Goal: Task Accomplishment & Management: Use online tool/utility

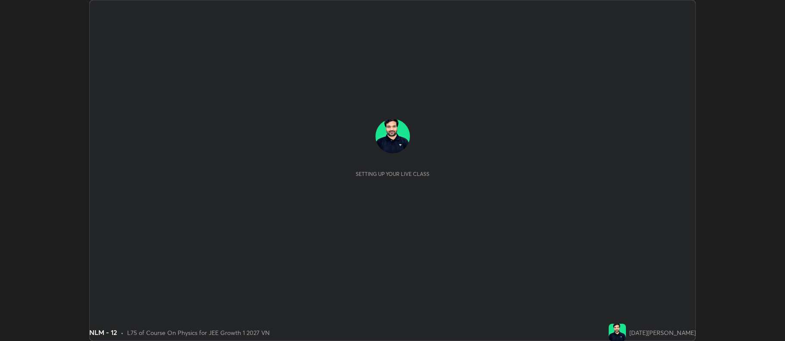
scroll to position [341, 784]
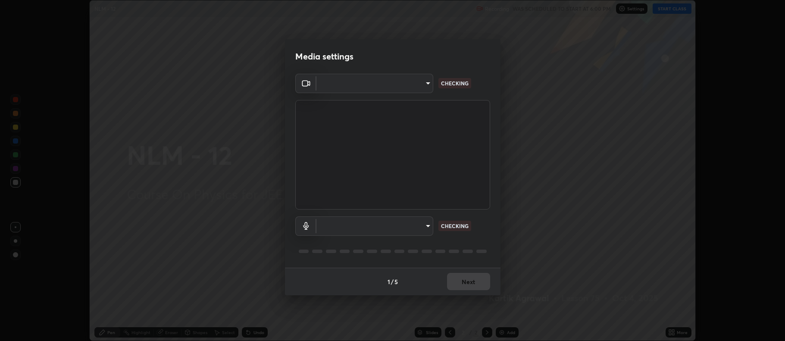
type input "ff6c2ab0558fce6a6a82d7d5f90cca75b578d0ecce094995c07ad100423c80ec"
click at [402, 224] on body "Erase all NLM - 12 Recording WAS SCHEDULED TO START AT 6:00 PM Settings START C…" at bounding box center [392, 170] width 785 height 341
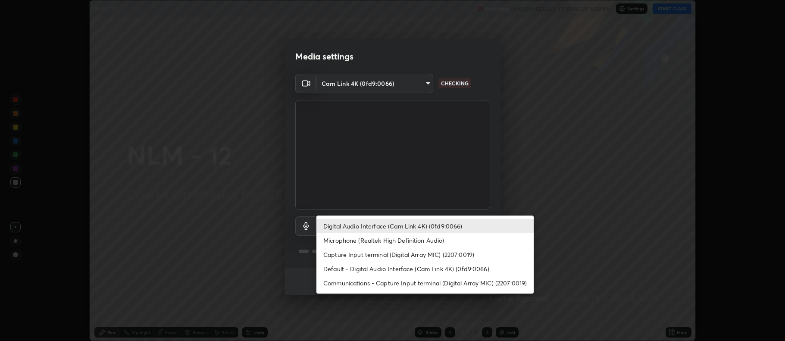
click at [406, 268] on li "Default - Digital Audio Interface (Cam Link 4K) (0fd9:0066)" at bounding box center [424, 269] width 217 height 14
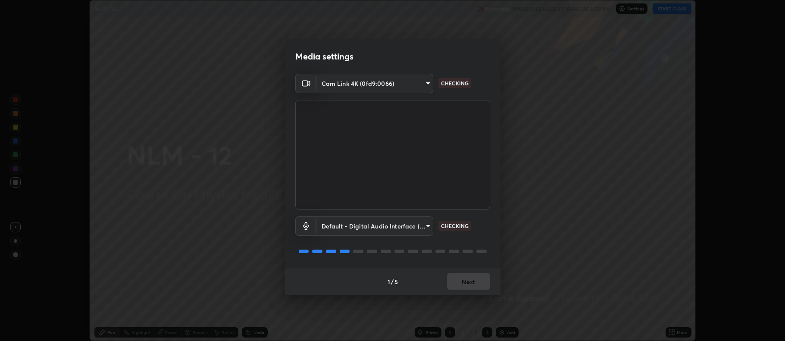
click at [397, 224] on body "Erase all NLM - 12 Recording WAS SCHEDULED TO START AT 6:00 PM Settings START C…" at bounding box center [392, 170] width 785 height 341
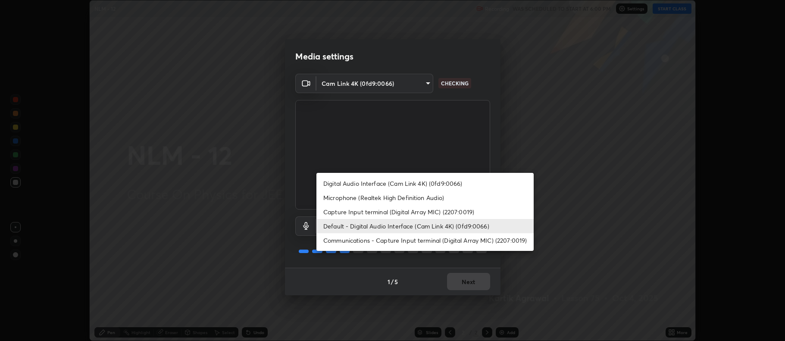
click at [410, 182] on li "Digital Audio Interface (Cam Link 4K) (0fd9:0066)" at bounding box center [424, 183] width 217 height 14
type input "badd80ea7fbad1d8a72a520f29b78ead89bb293df12f863f6ab2c23ec585b874"
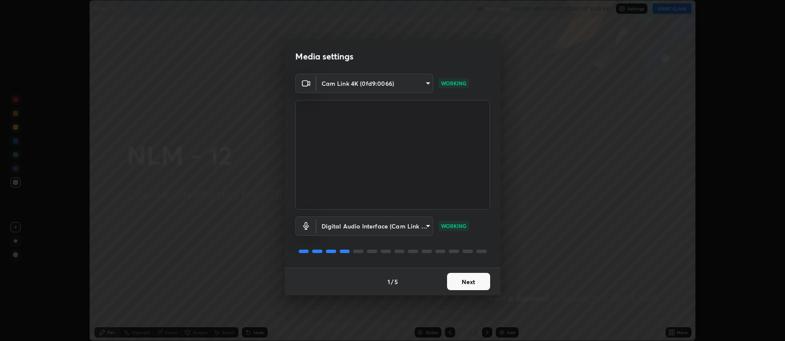
click at [483, 282] on button "Next" at bounding box center [468, 281] width 43 height 17
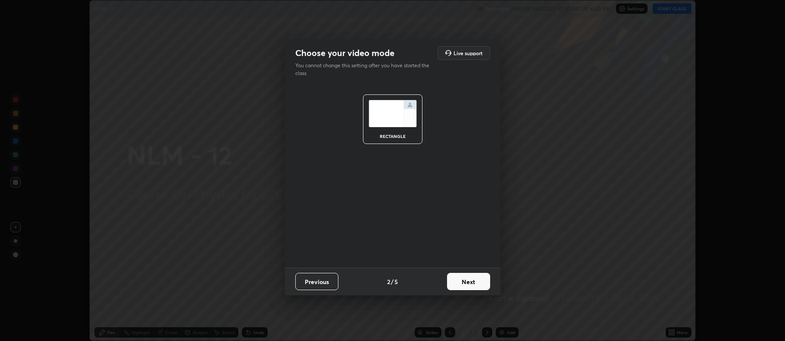
click at [486, 281] on button "Next" at bounding box center [468, 281] width 43 height 17
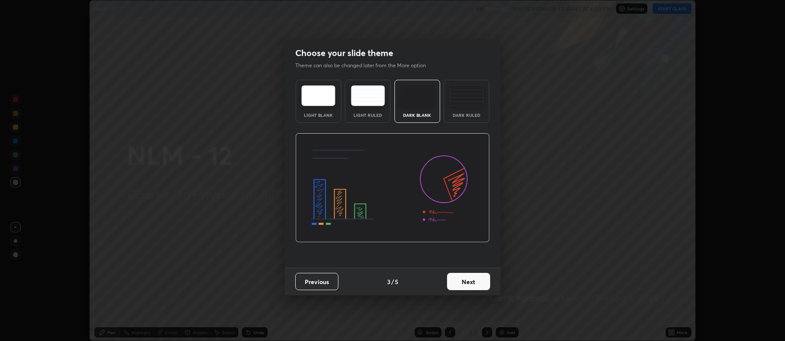
click at [489, 281] on button "Next" at bounding box center [468, 281] width 43 height 17
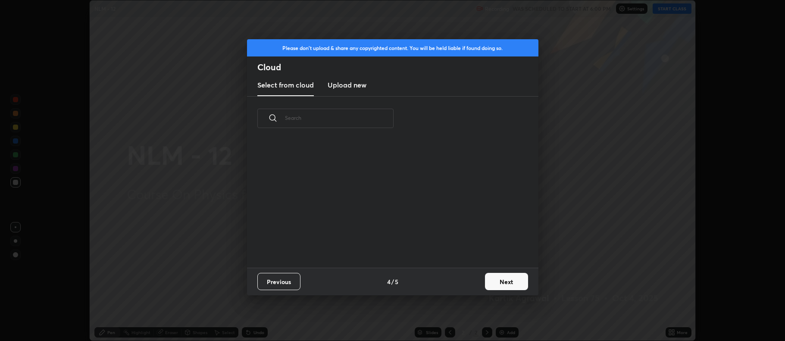
click at [502, 277] on button "Next" at bounding box center [506, 281] width 43 height 17
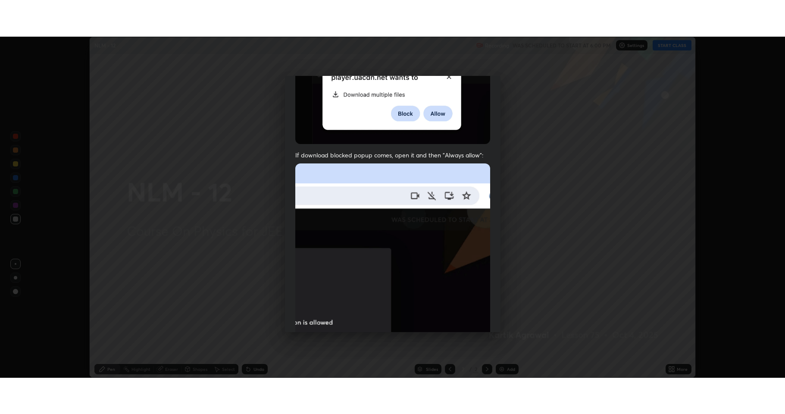
scroll to position [175, 0]
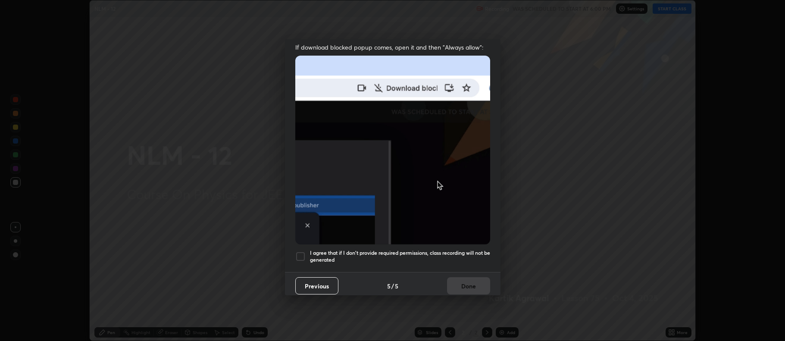
click at [301, 254] on div at bounding box center [300, 256] width 10 height 10
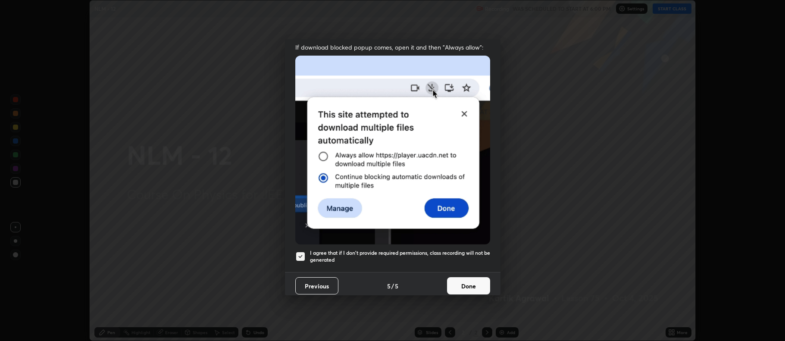
click at [465, 277] on button "Done" at bounding box center [468, 285] width 43 height 17
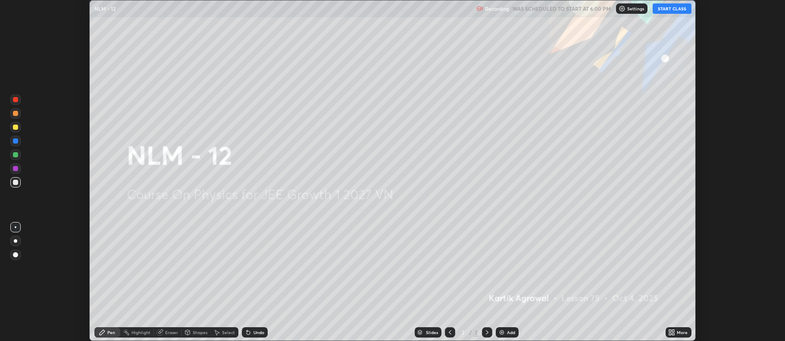
click at [670, 329] on icon at bounding box center [671, 332] width 7 height 7
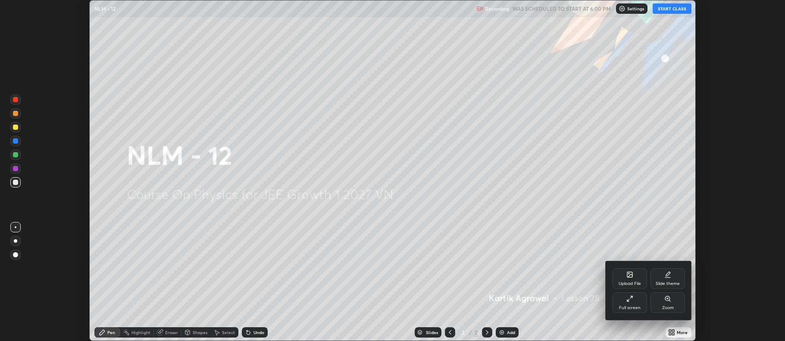
click at [628, 300] on icon at bounding box center [628, 300] width 2 height 2
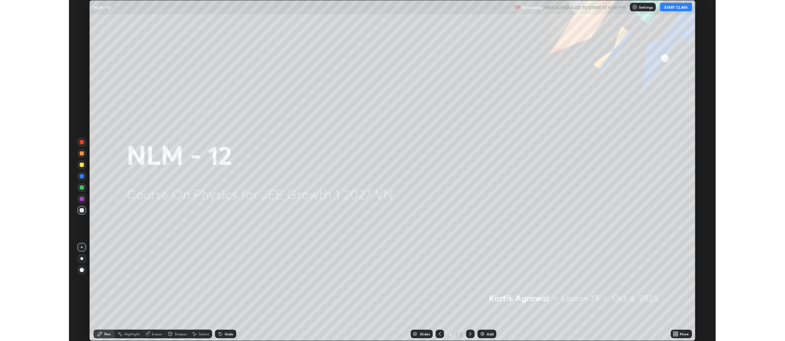
scroll to position [414, 785]
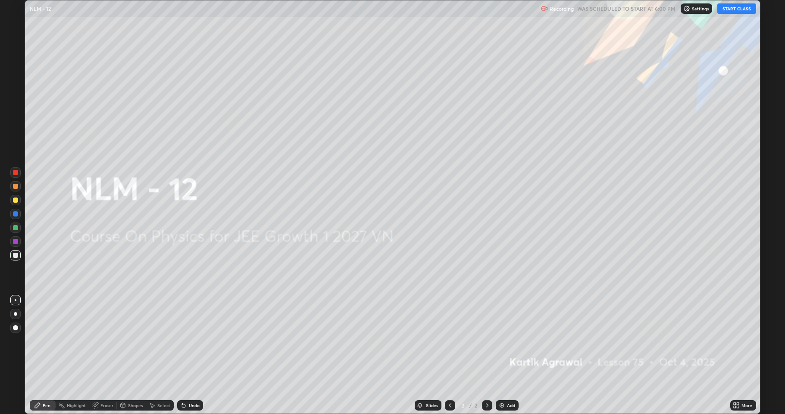
click at [734, 6] on button "START CLASS" at bounding box center [736, 8] width 39 height 10
click at [507, 340] on div "Add" at bounding box center [506, 405] width 23 height 10
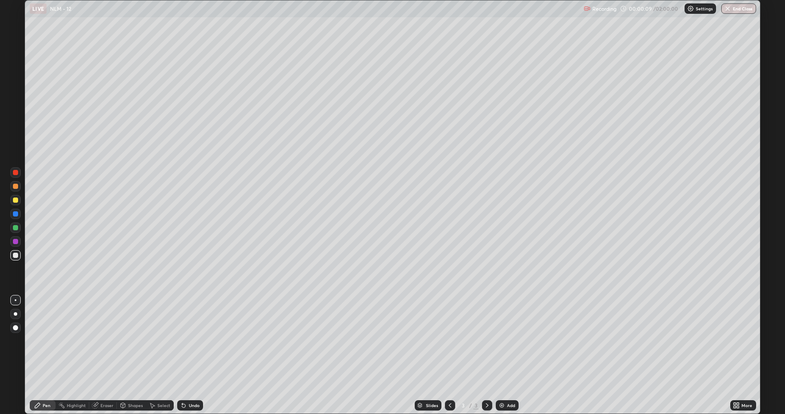
click at [15, 228] on div at bounding box center [15, 227] width 5 height 5
click at [12, 260] on div at bounding box center [15, 255] width 10 height 14
click at [17, 256] on div at bounding box center [15, 254] width 5 height 5
click at [16, 201] on div at bounding box center [15, 199] width 5 height 5
click at [17, 241] on div at bounding box center [15, 241] width 5 height 5
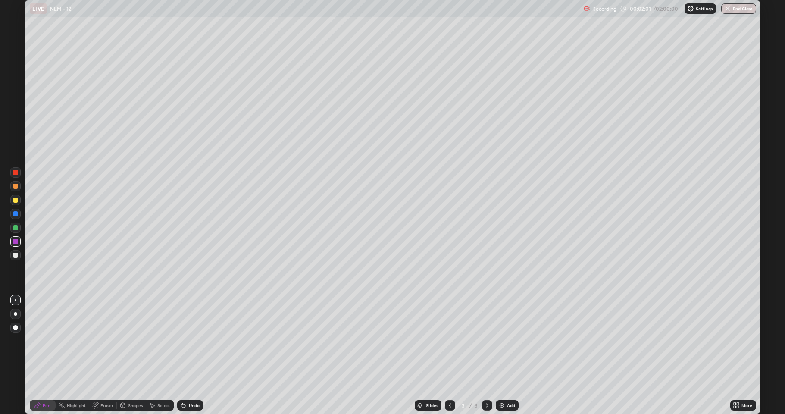
click at [128, 340] on div "Shapes" at bounding box center [131, 405] width 29 height 10
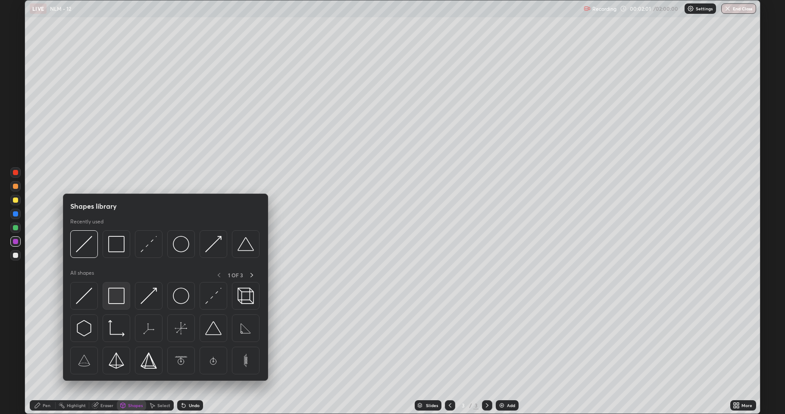
click at [113, 296] on img at bounding box center [116, 295] width 16 height 16
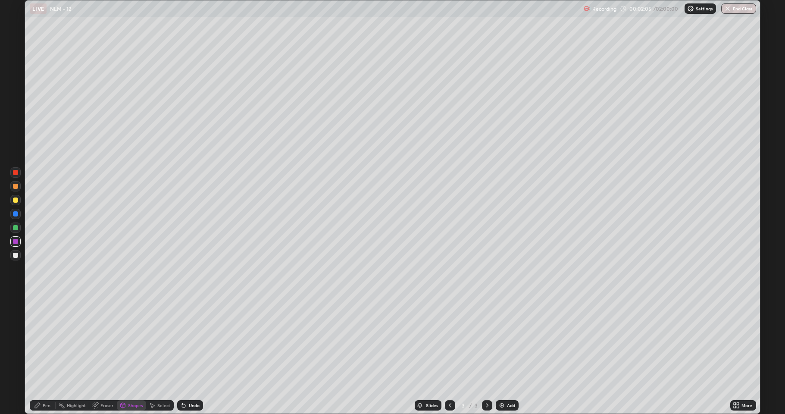
click at [41, 340] on div "Pen" at bounding box center [43, 405] width 26 height 10
click at [16, 201] on div at bounding box center [15, 199] width 5 height 5
click at [127, 340] on div "Shapes" at bounding box center [131, 405] width 29 height 10
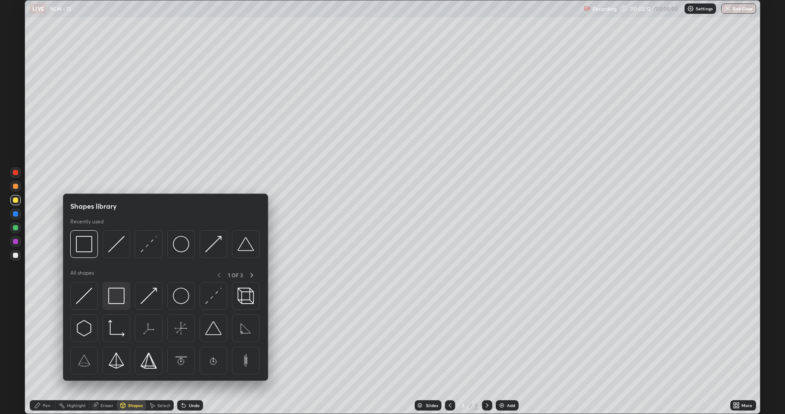
click at [117, 293] on img at bounding box center [116, 295] width 16 height 16
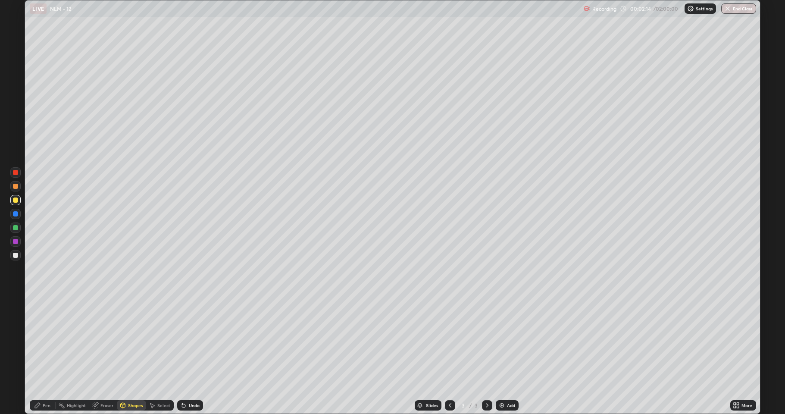
click at [48, 340] on div "Pen" at bounding box center [47, 405] width 8 height 4
click at [17, 255] on div at bounding box center [15, 254] width 5 height 5
click at [16, 227] on div at bounding box center [15, 227] width 5 height 5
click at [127, 340] on div "Shapes" at bounding box center [131, 405] width 29 height 10
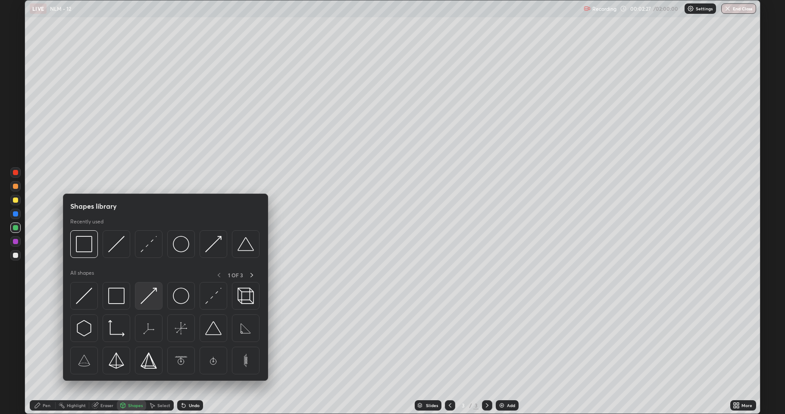
click at [149, 298] on img at bounding box center [148, 295] width 16 height 16
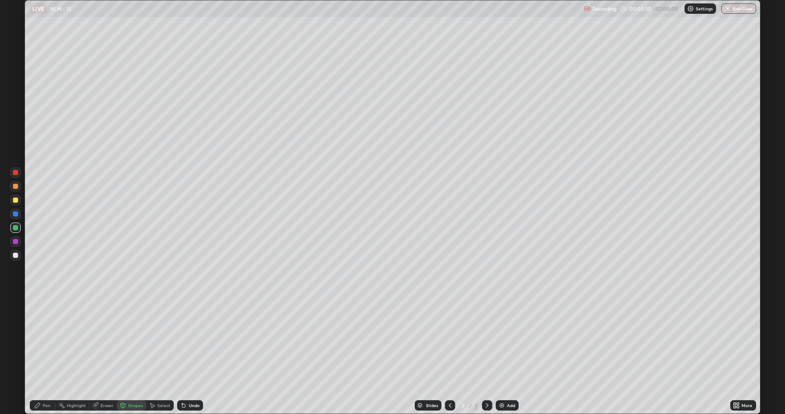
click at [40, 340] on icon at bounding box center [37, 404] width 5 height 5
click at [190, 340] on div "Undo" at bounding box center [194, 405] width 11 height 4
click at [189, 340] on div "Undo" at bounding box center [194, 405] width 11 height 4
click at [186, 340] on div "Undo" at bounding box center [190, 405] width 26 height 10
click at [16, 200] on div at bounding box center [15, 199] width 5 height 5
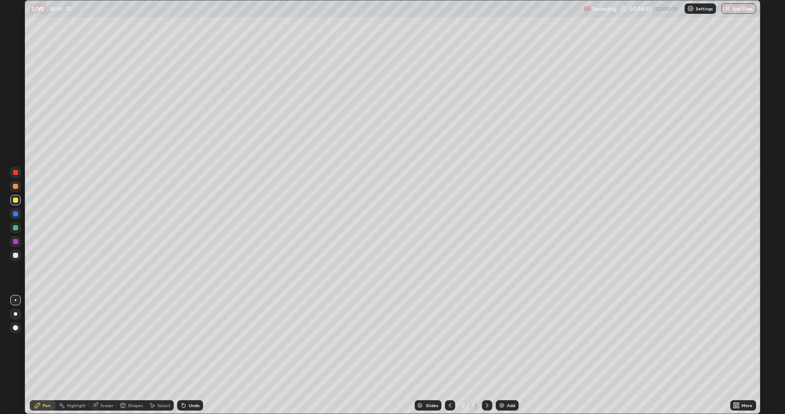
click at [16, 187] on div at bounding box center [15, 186] width 5 height 5
click at [14, 256] on div at bounding box center [15, 254] width 5 height 5
click at [20, 203] on div at bounding box center [15, 200] width 10 height 10
click at [503, 340] on img at bounding box center [501, 405] width 7 height 7
click at [17, 212] on div at bounding box center [15, 213] width 5 height 5
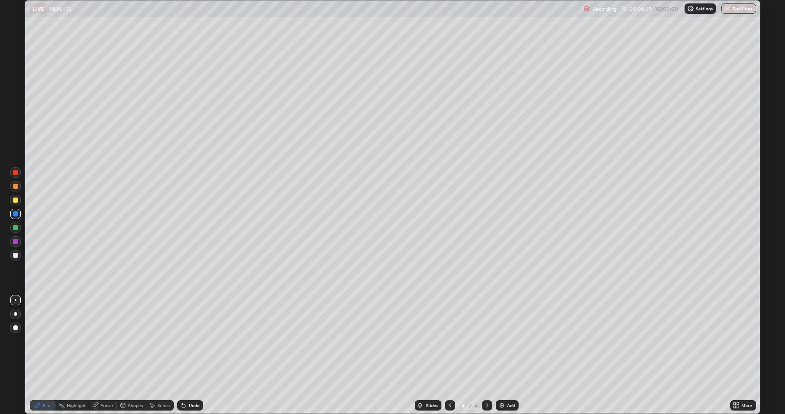
click at [16, 227] on div at bounding box center [15, 227] width 5 height 5
click at [190, 340] on div "Undo" at bounding box center [190, 405] width 26 height 10
click at [16, 253] on div at bounding box center [15, 254] width 5 height 5
click at [167, 340] on div "Select" at bounding box center [163, 405] width 13 height 4
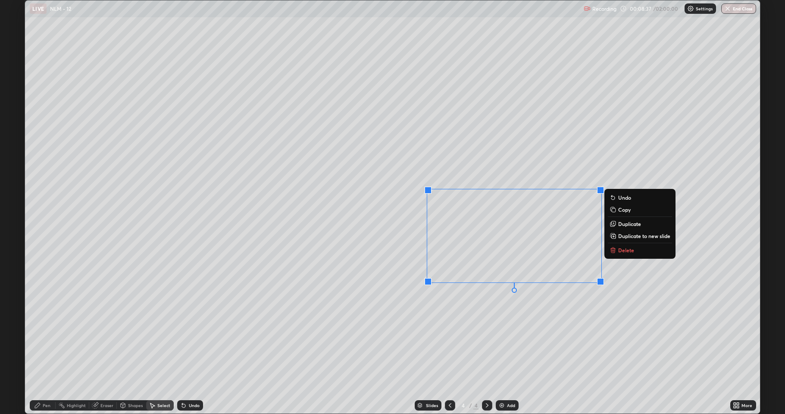
click at [622, 253] on button "Delete" at bounding box center [640, 250] width 64 height 10
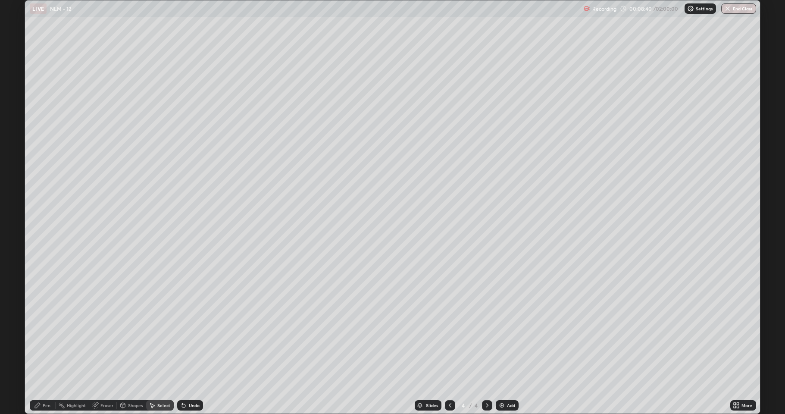
click at [39, 340] on icon at bounding box center [37, 404] width 5 height 5
click at [16, 185] on div at bounding box center [15, 186] width 5 height 5
click at [15, 202] on div at bounding box center [15, 199] width 5 height 5
click at [15, 256] on div at bounding box center [15, 254] width 5 height 5
click at [13, 228] on div at bounding box center [15, 227] width 5 height 5
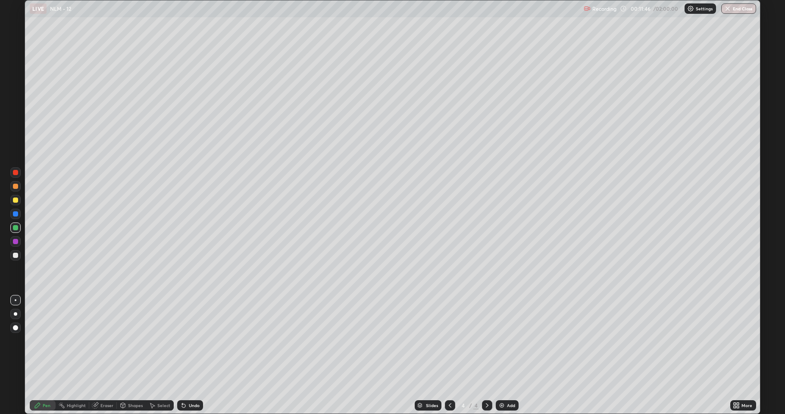
click at [501, 340] on img at bounding box center [501, 405] width 7 height 7
click at [17, 185] on div at bounding box center [15, 186] width 5 height 5
click at [16, 200] on div at bounding box center [15, 199] width 5 height 5
click at [17, 188] on div at bounding box center [15, 186] width 5 height 5
click at [17, 199] on div at bounding box center [15, 199] width 5 height 5
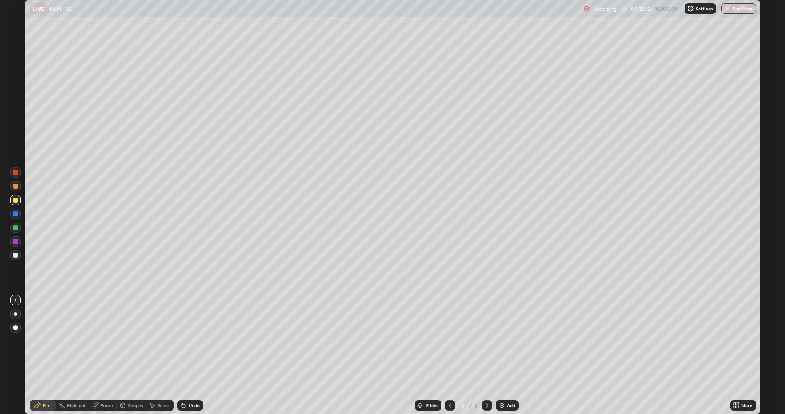
click at [15, 213] on div at bounding box center [15, 213] width 5 height 5
click at [18, 226] on div at bounding box center [15, 227] width 5 height 5
click at [14, 216] on div at bounding box center [15, 213] width 5 height 5
click at [16, 227] on div at bounding box center [15, 227] width 5 height 5
click at [505, 340] on div "Add" at bounding box center [506, 405] width 23 height 10
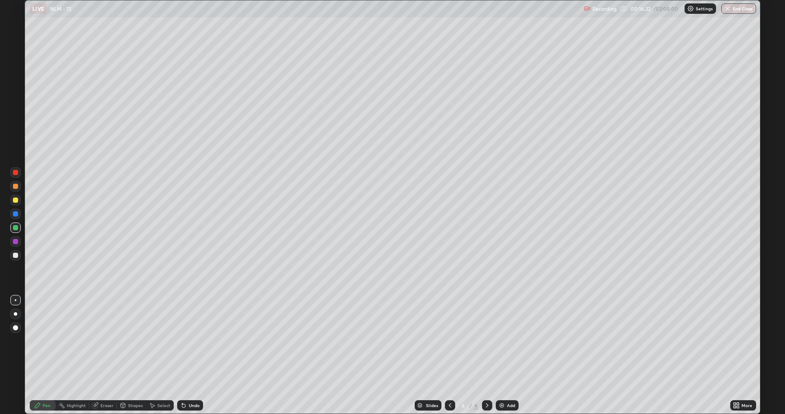
click at [19, 187] on div at bounding box center [15, 186] width 10 height 10
click at [15, 226] on div at bounding box center [15, 227] width 5 height 5
click at [16, 254] on div at bounding box center [15, 254] width 5 height 5
click at [17, 199] on div at bounding box center [15, 199] width 5 height 5
click at [15, 227] on div at bounding box center [15, 227] width 5 height 5
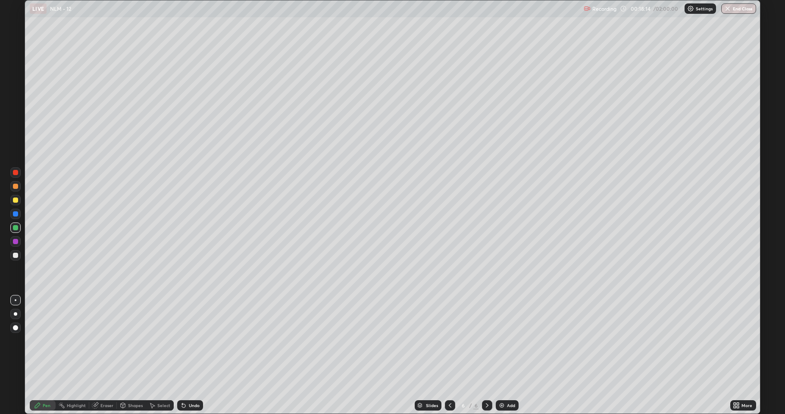
click at [16, 199] on div at bounding box center [15, 199] width 5 height 5
click at [15, 227] on div at bounding box center [15, 227] width 5 height 5
click at [13, 201] on div at bounding box center [15, 199] width 5 height 5
click at [504, 340] on img at bounding box center [501, 405] width 7 height 7
click at [14, 259] on div at bounding box center [15, 255] width 10 height 10
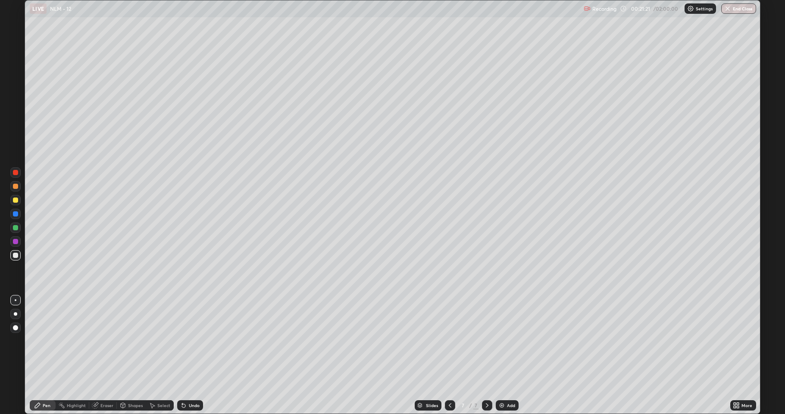
click at [130, 340] on div "Shapes" at bounding box center [135, 405] width 15 height 4
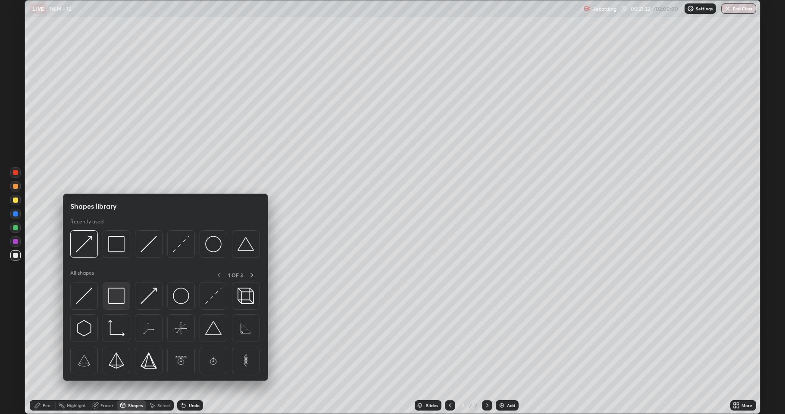
click at [118, 300] on img at bounding box center [116, 295] width 16 height 16
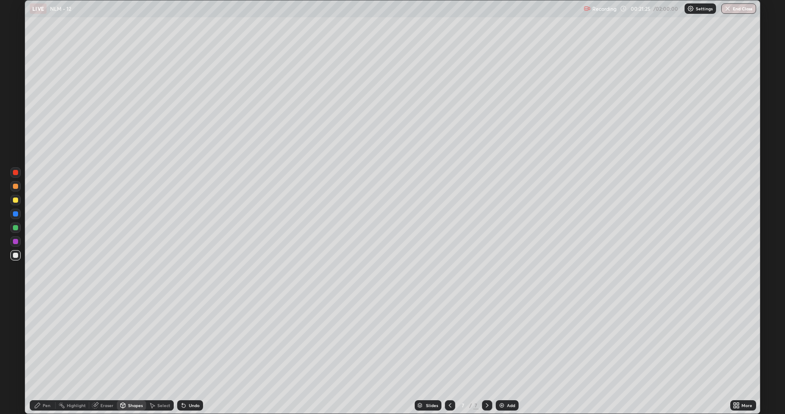
click at [43, 340] on div "Pen" at bounding box center [47, 405] width 8 height 4
click at [14, 228] on div at bounding box center [15, 227] width 5 height 5
click at [15, 200] on div at bounding box center [15, 199] width 5 height 5
click at [16, 256] on div at bounding box center [15, 254] width 5 height 5
click at [15, 255] on div at bounding box center [15, 254] width 5 height 5
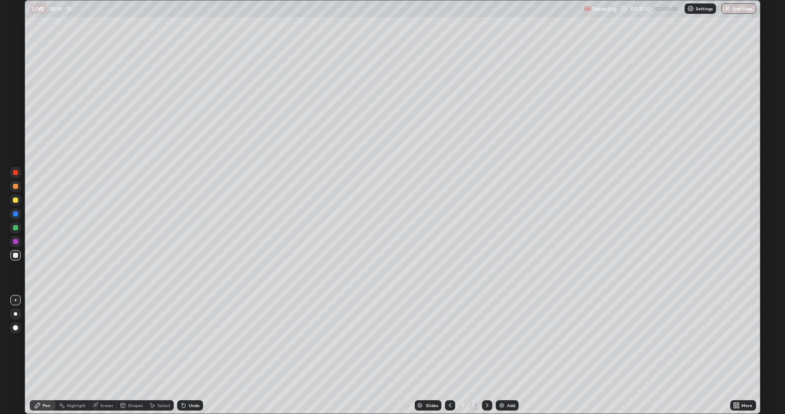
click at [16, 228] on div at bounding box center [15, 227] width 5 height 5
click at [16, 257] on div at bounding box center [15, 254] width 5 height 5
click at [107, 340] on div "Eraser" at bounding box center [106, 405] width 13 height 4
click at [43, 340] on div "Pen" at bounding box center [43, 405] width 26 height 10
click at [103, 340] on div "Eraser" at bounding box center [103, 405] width 28 height 10
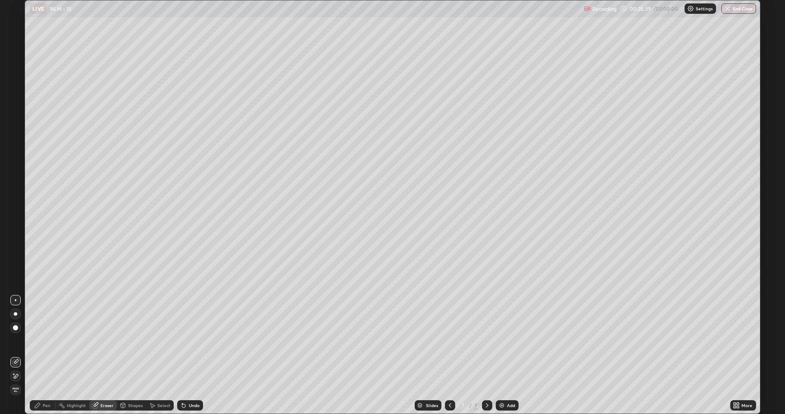
click at [40, 340] on icon at bounding box center [37, 404] width 5 height 5
click at [13, 224] on div at bounding box center [15, 227] width 10 height 10
click at [186, 340] on div "Undo" at bounding box center [190, 405] width 26 height 10
click at [181, 340] on icon at bounding box center [183, 405] width 7 height 7
click at [182, 340] on icon at bounding box center [182, 403] width 1 height 1
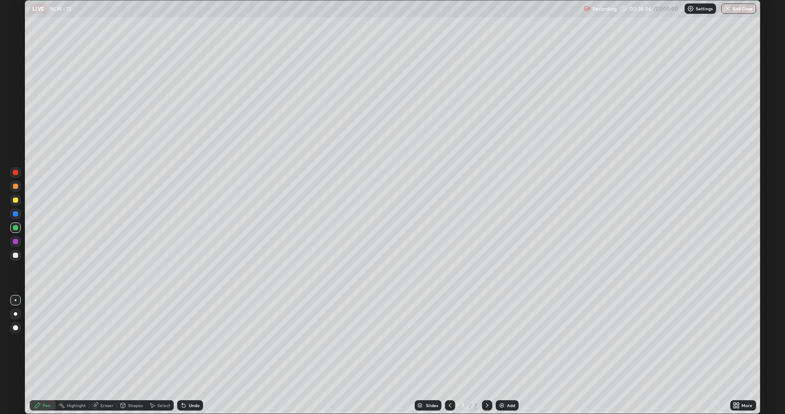
click at [177, 340] on div "Undo" at bounding box center [190, 405] width 26 height 10
click at [182, 340] on icon at bounding box center [182, 403] width 1 height 1
click at [178, 340] on div "Undo" at bounding box center [190, 405] width 26 height 10
click at [14, 257] on div at bounding box center [15, 254] width 5 height 5
click at [505, 340] on div "Add" at bounding box center [506, 405] width 23 height 10
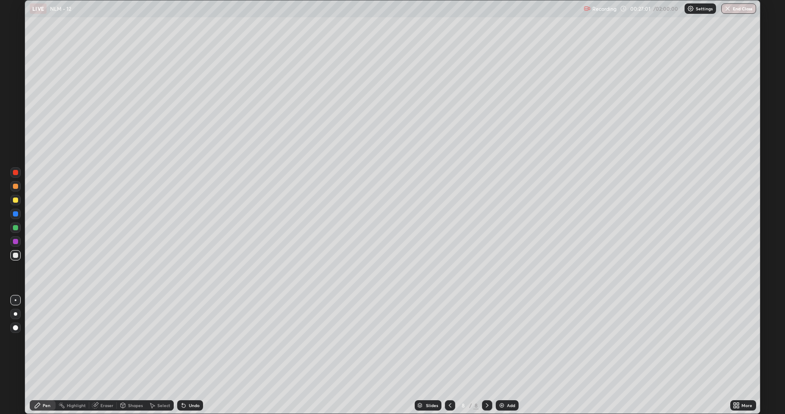
click at [16, 186] on div at bounding box center [15, 186] width 5 height 5
click at [185, 340] on icon at bounding box center [183, 405] width 7 height 7
click at [17, 255] on div at bounding box center [15, 254] width 5 height 5
click at [16, 227] on div at bounding box center [15, 227] width 5 height 5
click at [14, 259] on div at bounding box center [15, 255] width 10 height 10
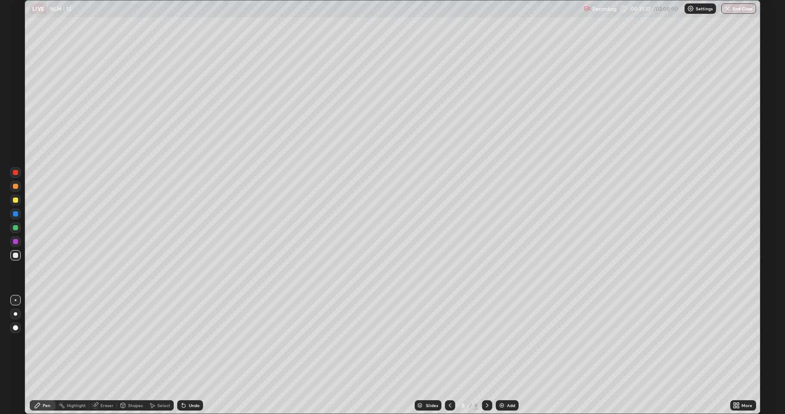
click at [18, 187] on div at bounding box center [15, 186] width 5 height 5
click at [190, 340] on div "Undo" at bounding box center [194, 405] width 11 height 4
click at [16, 198] on div at bounding box center [15, 199] width 5 height 5
click at [16, 255] on div at bounding box center [15, 254] width 5 height 5
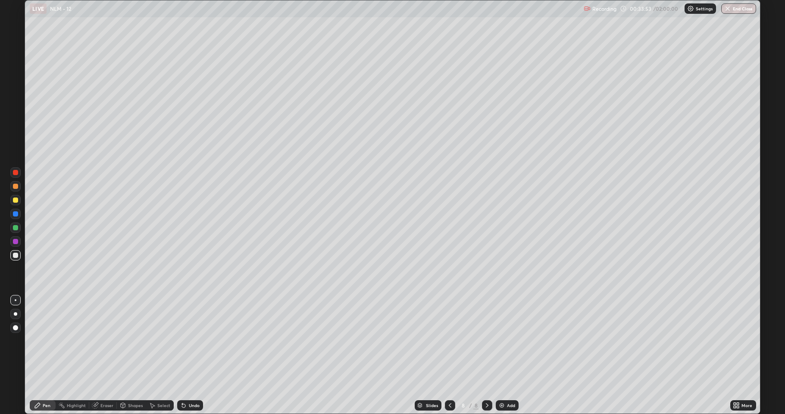
click at [189, 340] on div "Undo" at bounding box center [190, 405] width 26 height 10
click at [505, 340] on div "Add" at bounding box center [506, 405] width 23 height 10
click at [445, 340] on div at bounding box center [450, 405] width 10 height 10
click at [486, 340] on icon at bounding box center [486, 405] width 7 height 7
click at [503, 340] on img at bounding box center [501, 405] width 7 height 7
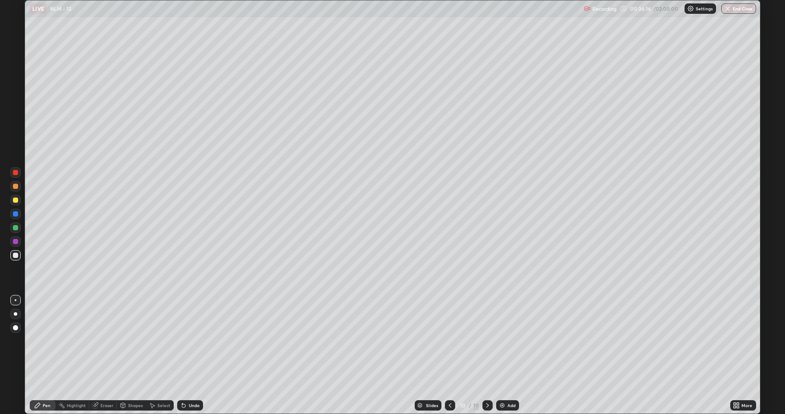
click at [131, 340] on div "Shapes" at bounding box center [135, 405] width 15 height 4
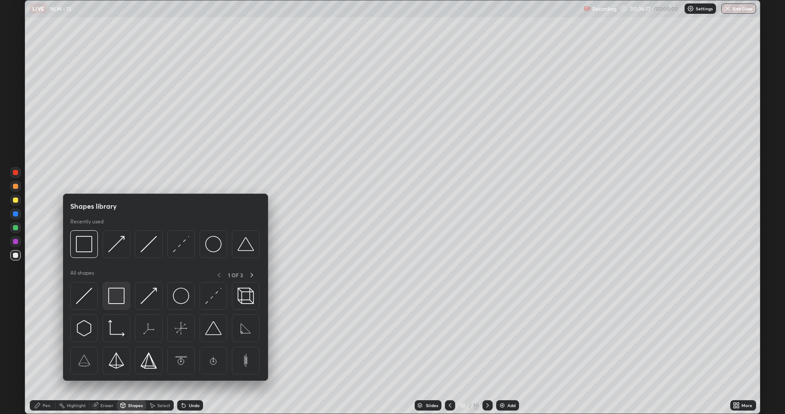
click at [119, 293] on img at bounding box center [116, 295] width 16 height 16
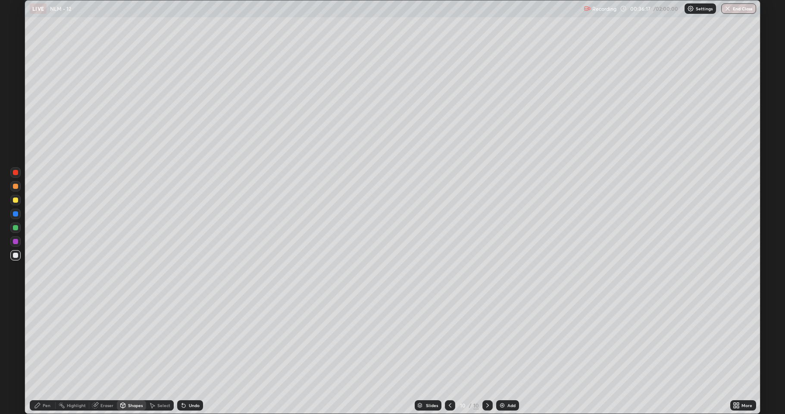
click at [15, 243] on div at bounding box center [15, 241] width 5 height 5
click at [39, 340] on icon at bounding box center [37, 405] width 7 height 7
click at [13, 254] on div at bounding box center [15, 254] width 5 height 5
click at [15, 189] on div at bounding box center [15, 186] width 10 height 10
click at [17, 253] on div at bounding box center [15, 254] width 5 height 5
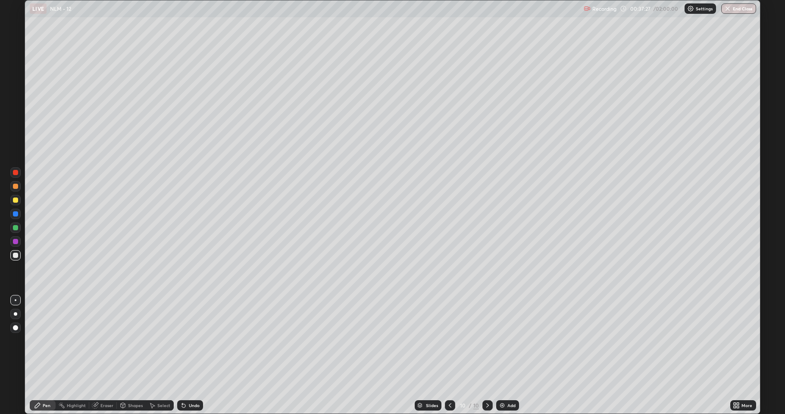
click at [15, 231] on div at bounding box center [15, 227] width 10 height 10
click at [14, 200] on div at bounding box center [15, 199] width 5 height 5
click at [17, 226] on div at bounding box center [15, 227] width 5 height 5
click at [15, 255] on div at bounding box center [15, 254] width 5 height 5
click at [15, 187] on div at bounding box center [15, 186] width 5 height 5
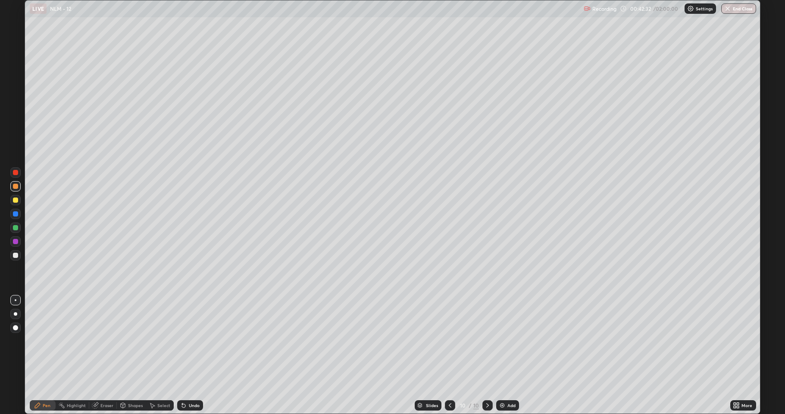
click at [191, 340] on div "Undo" at bounding box center [194, 405] width 11 height 4
click at [190, 340] on div "Undo" at bounding box center [194, 405] width 11 height 4
click at [17, 255] on div at bounding box center [15, 254] width 5 height 5
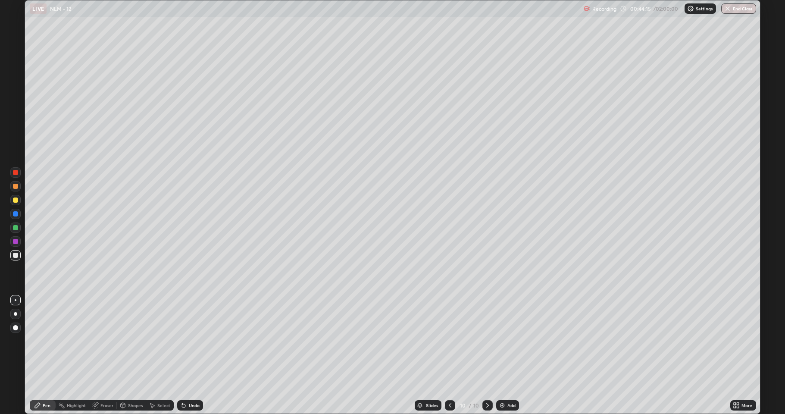
click at [504, 340] on div "Add" at bounding box center [507, 405] width 23 height 10
click at [445, 340] on div at bounding box center [450, 405] width 10 height 10
click at [486, 340] on icon at bounding box center [486, 405] width 7 height 7
click at [17, 200] on div at bounding box center [15, 199] width 5 height 5
click at [17, 186] on div at bounding box center [15, 186] width 5 height 5
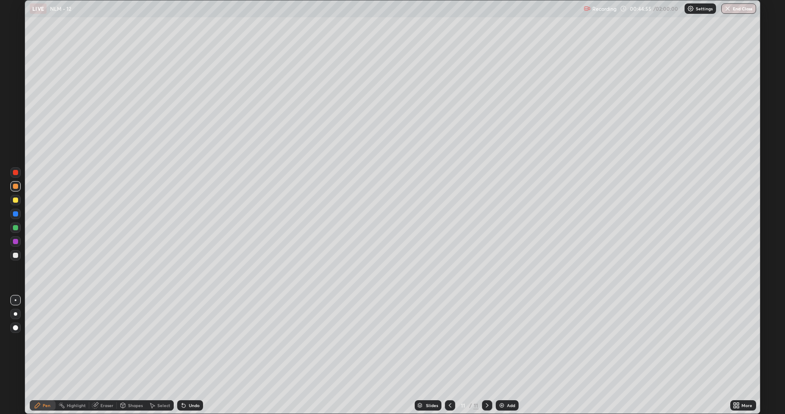
click at [16, 200] on div at bounding box center [15, 199] width 5 height 5
click at [17, 227] on div at bounding box center [15, 227] width 5 height 5
click at [16, 201] on div at bounding box center [15, 199] width 5 height 5
click at [17, 213] on div at bounding box center [15, 213] width 5 height 5
click at [504, 340] on img at bounding box center [501, 405] width 7 height 7
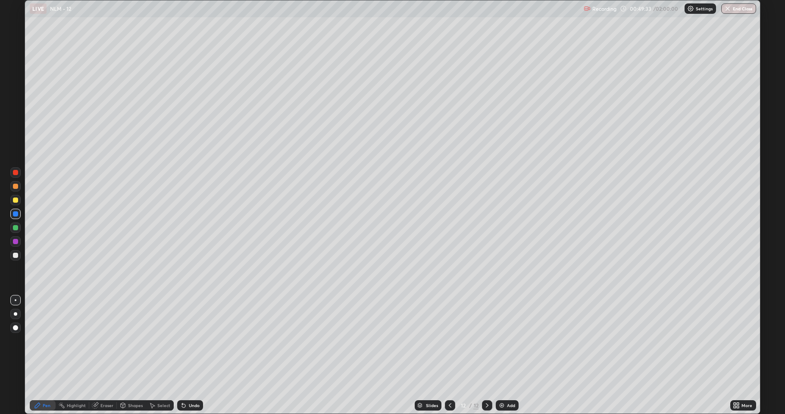
click at [16, 251] on div at bounding box center [15, 255] width 10 height 10
click at [16, 187] on div at bounding box center [15, 186] width 5 height 5
click at [15, 201] on div at bounding box center [15, 199] width 5 height 5
click at [189, 340] on div "Undo" at bounding box center [194, 405] width 11 height 4
click at [188, 340] on div "Undo" at bounding box center [190, 405] width 26 height 10
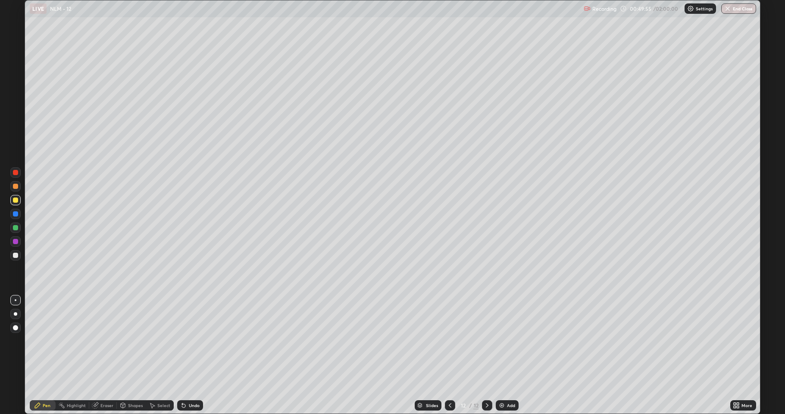
click at [189, 340] on div "Undo" at bounding box center [190, 405] width 26 height 10
click at [190, 340] on div "Undo" at bounding box center [190, 405] width 26 height 10
click at [189, 340] on div "Undo" at bounding box center [190, 405] width 26 height 10
click at [189, 340] on div "Undo" at bounding box center [194, 405] width 11 height 4
click at [191, 340] on div "Undo" at bounding box center [190, 405] width 26 height 10
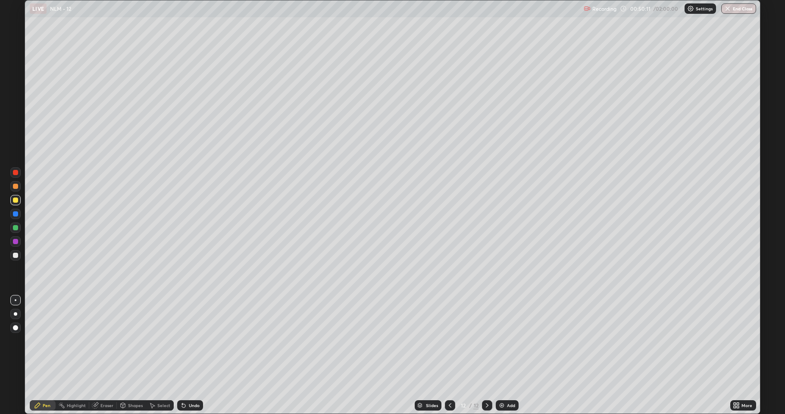
click at [14, 212] on div at bounding box center [15, 213] width 5 height 5
click at [16, 227] on div at bounding box center [15, 227] width 5 height 5
click at [187, 340] on div "Undo" at bounding box center [190, 405] width 26 height 10
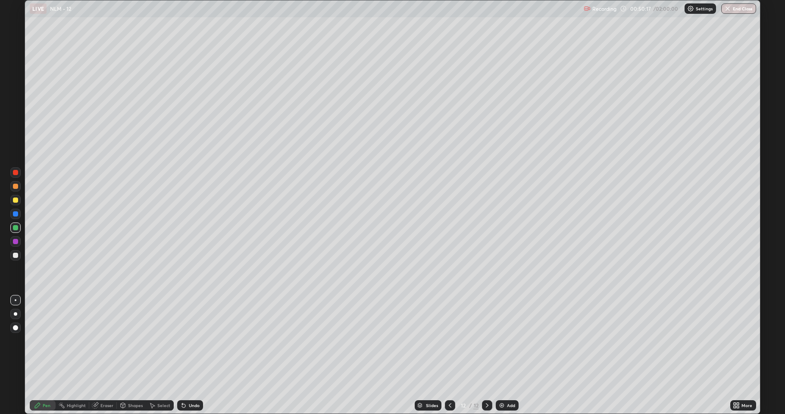
click at [187, 340] on div "Undo" at bounding box center [190, 405] width 26 height 10
click at [189, 340] on div "Undo" at bounding box center [194, 405] width 11 height 4
click at [14, 187] on div at bounding box center [15, 186] width 5 height 5
click at [13, 260] on div at bounding box center [15, 255] width 10 height 10
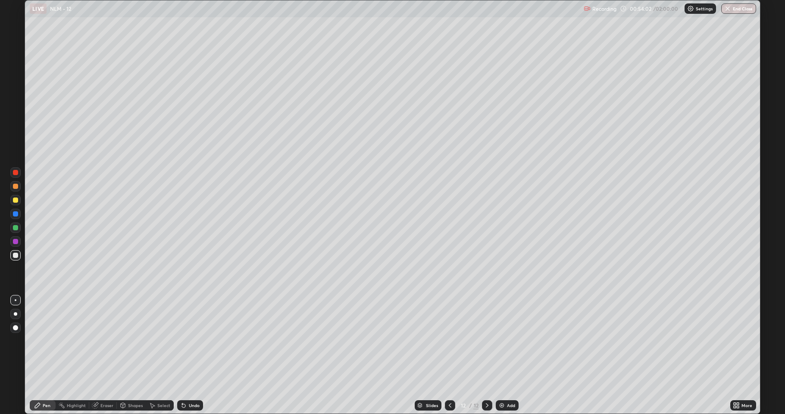
click at [507, 340] on div "Add" at bounding box center [511, 405] width 8 height 4
click at [13, 229] on div at bounding box center [15, 227] width 5 height 5
click at [18, 201] on div at bounding box center [15, 199] width 5 height 5
click at [159, 340] on div "Select" at bounding box center [163, 405] width 13 height 4
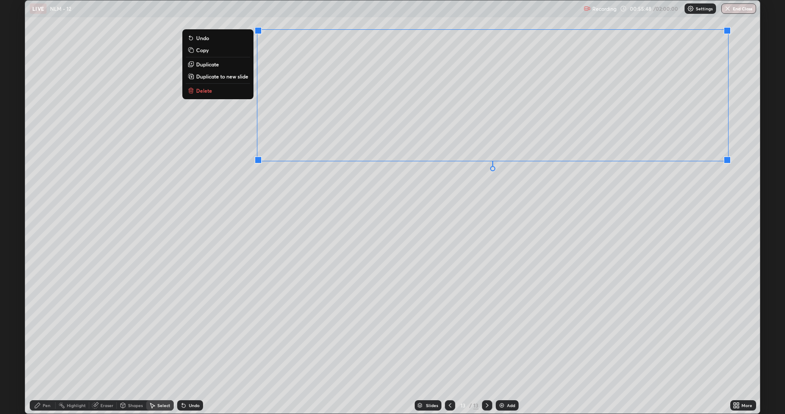
click at [591, 200] on div "0 ° Undo Copy Duplicate Duplicate to new slide Delete" at bounding box center [392, 206] width 735 height 413
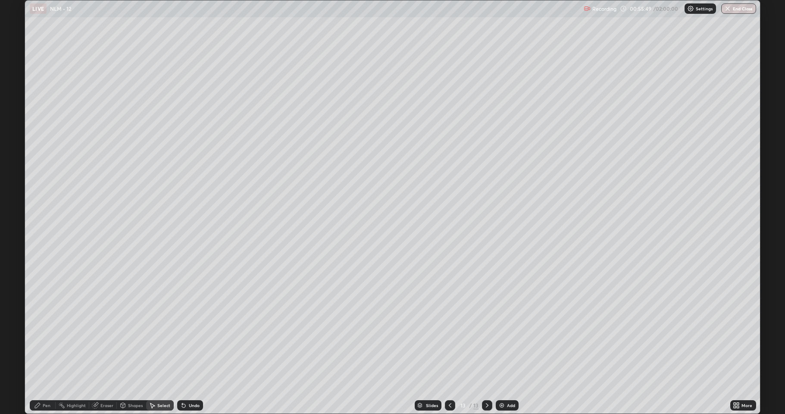
click at [50, 340] on div "Pen" at bounding box center [47, 405] width 8 height 4
click at [17, 186] on div at bounding box center [15, 186] width 5 height 5
click at [509, 340] on div "Add" at bounding box center [511, 405] width 8 height 4
click at [20, 253] on div at bounding box center [15, 255] width 10 height 10
click at [188, 340] on div "Undo" at bounding box center [190, 405] width 26 height 10
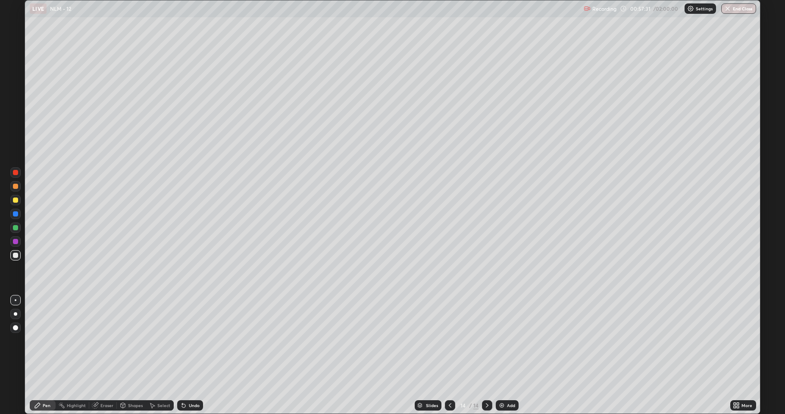
click at [186, 340] on div "Undo" at bounding box center [190, 405] width 26 height 10
click at [187, 340] on div "Undo" at bounding box center [190, 405] width 26 height 10
click at [189, 340] on div "Undo" at bounding box center [194, 405] width 11 height 4
click at [191, 340] on div "Undo" at bounding box center [194, 405] width 11 height 4
click at [190, 340] on div "Undo" at bounding box center [194, 405] width 11 height 4
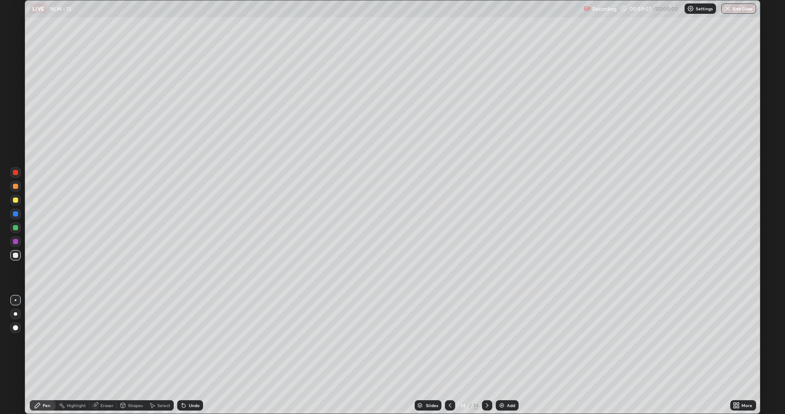
click at [16, 201] on div at bounding box center [15, 199] width 5 height 5
click at [191, 340] on div "Undo" at bounding box center [188, 404] width 29 height 17
click at [194, 340] on div "Undo" at bounding box center [188, 404] width 29 height 17
click at [192, 340] on div "Undo" at bounding box center [188, 404] width 29 height 17
click at [189, 340] on div "Undo" at bounding box center [188, 404] width 29 height 17
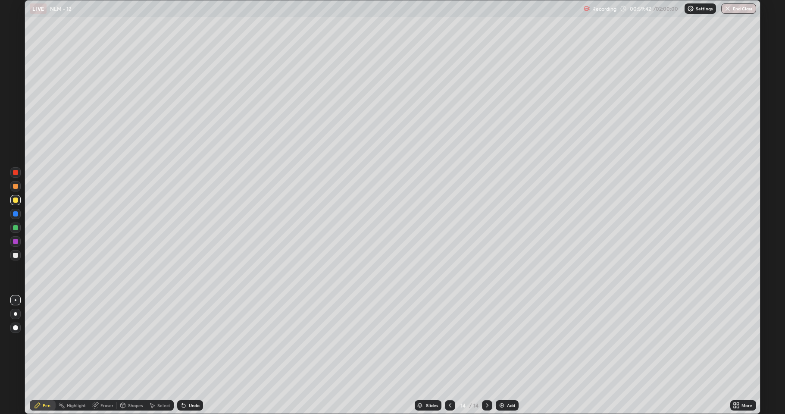
click at [189, 340] on div "Undo" at bounding box center [188, 404] width 29 height 17
click at [191, 340] on div "Undo" at bounding box center [188, 404] width 29 height 17
click at [193, 340] on div "Undo" at bounding box center [188, 404] width 29 height 17
click at [194, 340] on div "Undo" at bounding box center [188, 404] width 29 height 17
click at [195, 340] on div "Undo" at bounding box center [188, 404] width 29 height 17
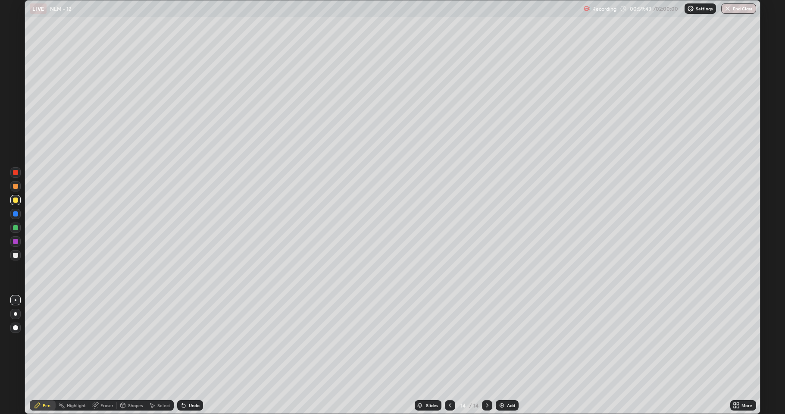
click at [196, 340] on div "Undo" at bounding box center [188, 404] width 29 height 17
click at [508, 340] on div "Add" at bounding box center [506, 405] width 23 height 10
click at [190, 340] on div "Undo" at bounding box center [190, 405] width 26 height 10
click at [18, 226] on div at bounding box center [15, 227] width 5 height 5
click at [182, 340] on icon at bounding box center [182, 403] width 1 height 1
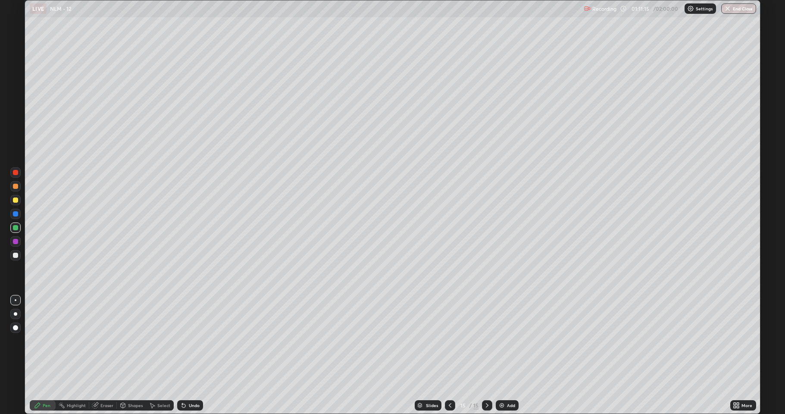
click at [190, 340] on div "Undo" at bounding box center [190, 405] width 26 height 10
click at [508, 340] on div "Add" at bounding box center [511, 405] width 8 height 4
click at [14, 199] on div at bounding box center [15, 199] width 5 height 5
click at [131, 340] on div "Shapes" at bounding box center [135, 405] width 15 height 4
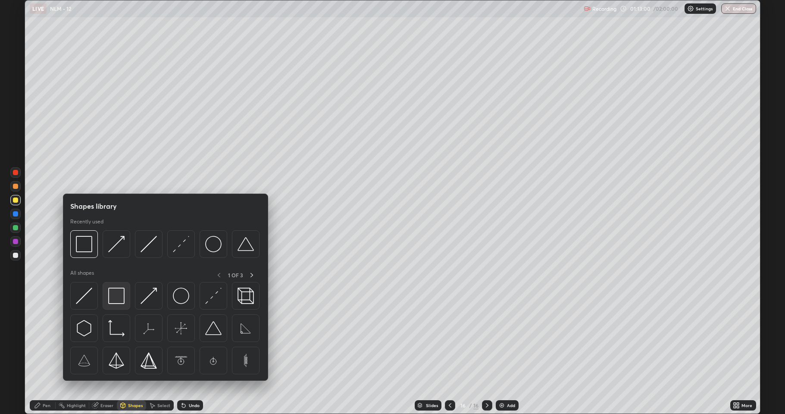
click at [114, 287] on img at bounding box center [116, 295] width 16 height 16
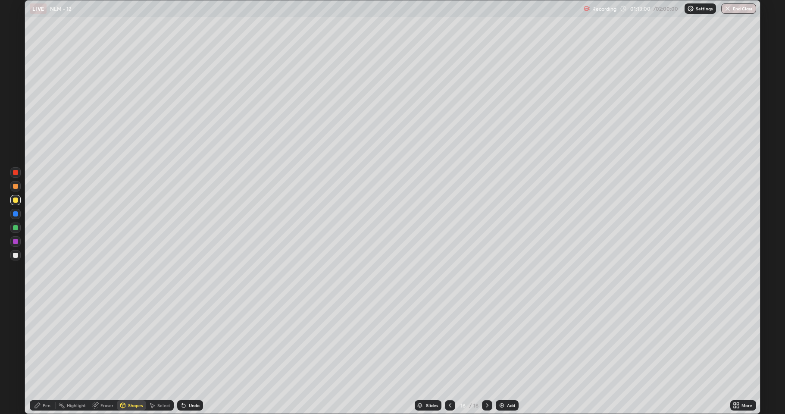
click at [16, 243] on div at bounding box center [15, 241] width 5 height 5
click at [45, 340] on div "Pen" at bounding box center [43, 405] width 26 height 10
click at [16, 187] on div at bounding box center [15, 186] width 5 height 5
click at [125, 340] on icon at bounding box center [122, 405] width 7 height 7
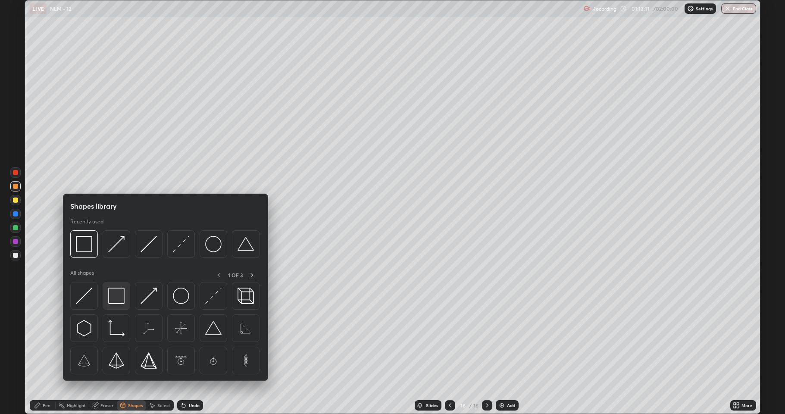
click at [109, 295] on img at bounding box center [116, 295] width 16 height 16
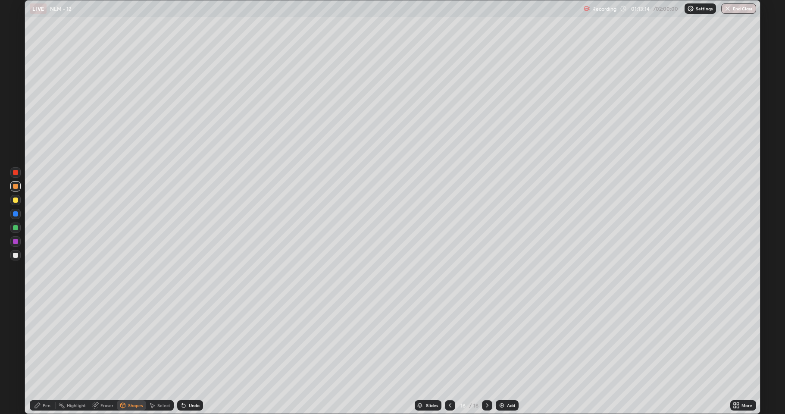
click at [42, 340] on div "Pen" at bounding box center [43, 405] width 26 height 10
click at [17, 254] on div at bounding box center [15, 254] width 5 height 5
click at [15, 201] on div at bounding box center [15, 199] width 5 height 5
click at [19, 254] on div at bounding box center [15, 255] width 10 height 10
click at [449, 340] on icon at bounding box center [450, 405] width 3 height 4
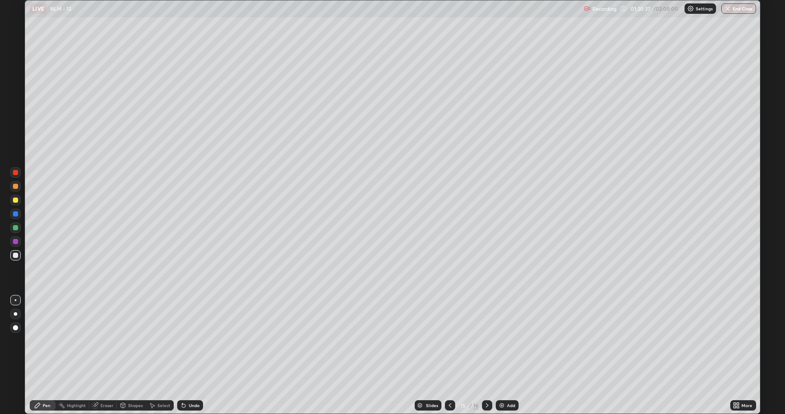
click at [502, 340] on img at bounding box center [501, 405] width 7 height 7
click at [15, 229] on div at bounding box center [15, 227] width 5 height 5
click at [15, 203] on div at bounding box center [15, 200] width 10 height 10
click at [485, 340] on icon at bounding box center [486, 405] width 7 height 7
click at [13, 227] on div at bounding box center [15, 227] width 5 height 5
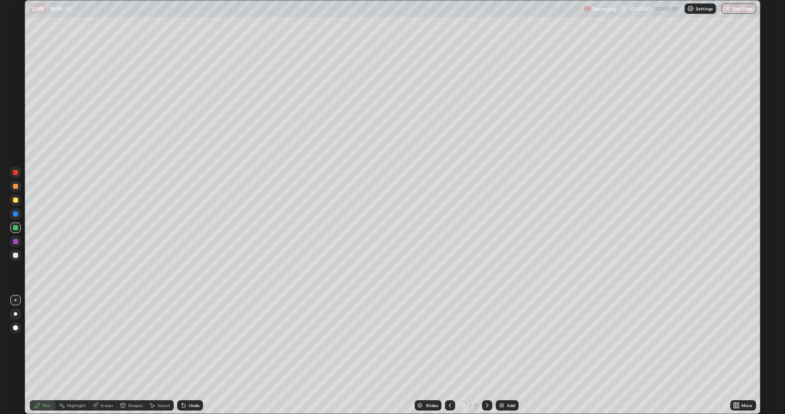
click at [14, 254] on div at bounding box center [15, 254] width 5 height 5
click at [449, 340] on icon at bounding box center [450, 405] width 3 height 4
click at [485, 340] on icon at bounding box center [486, 405] width 7 height 7
click at [450, 340] on icon at bounding box center [449, 405] width 7 height 7
click at [737, 9] on button "End Class" at bounding box center [738, 8] width 35 height 10
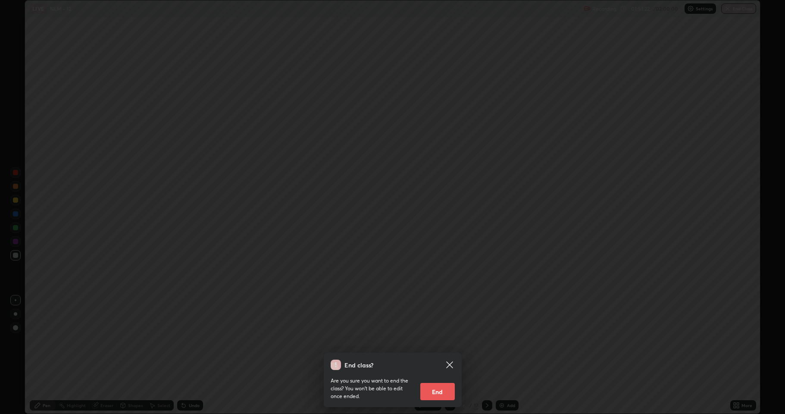
click at [433, 340] on button "End" at bounding box center [437, 391] width 34 height 17
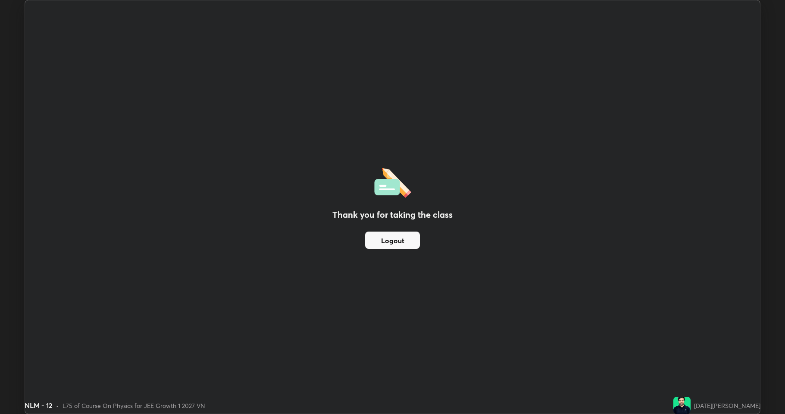
click at [593, 141] on div "Thank you for taking the class Logout" at bounding box center [392, 206] width 735 height 413
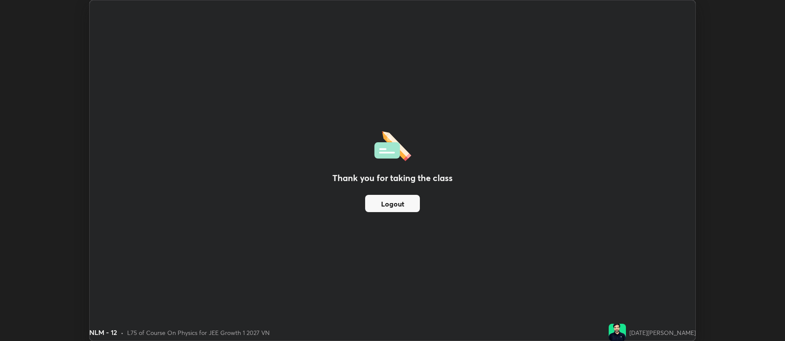
scroll to position [42745, 42301]
